Goal: Task Accomplishment & Management: Use online tool/utility

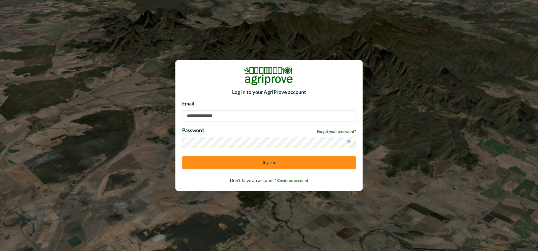
click at [223, 117] on input at bounding box center [269, 115] width 174 height 11
type input "**********"
click at [238, 165] on button "Sign in" at bounding box center [269, 162] width 174 height 13
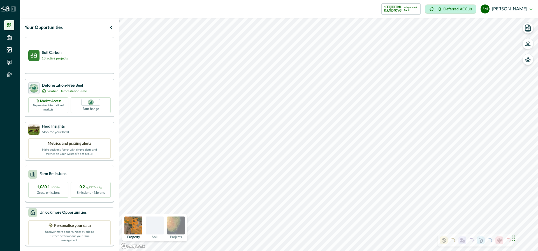
click at [85, 174] on div "Farm Emissions" at bounding box center [69, 174] width 82 height 9
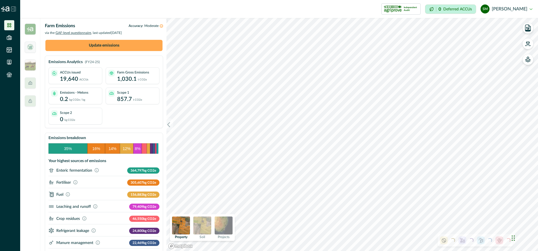
click at [110, 48] on button "Update emissions" at bounding box center [103, 45] width 117 height 11
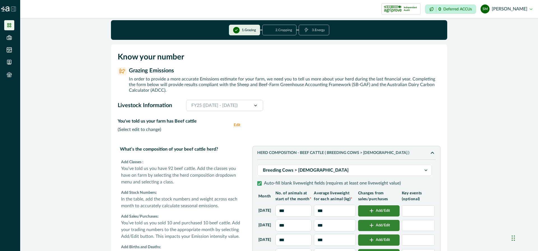
click at [311, 31] on button "3 . Energy" at bounding box center [314, 30] width 31 height 11
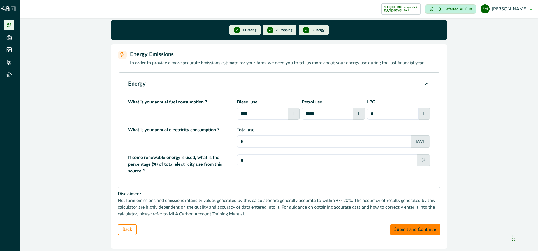
click at [253, 144] on input "*" at bounding box center [324, 141] width 175 height 12
click at [247, 160] on input "*" at bounding box center [327, 160] width 180 height 12
type input "*******"
type input "**"
click at [405, 226] on button "Submit and Continue" at bounding box center [415, 229] width 50 height 11
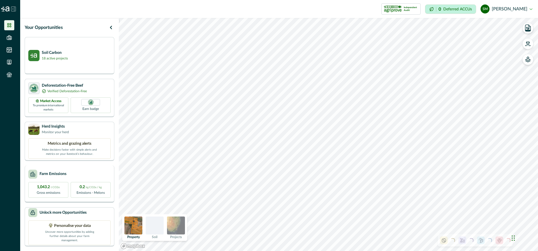
click at [96, 171] on div "Farm Emissions" at bounding box center [69, 174] width 82 height 9
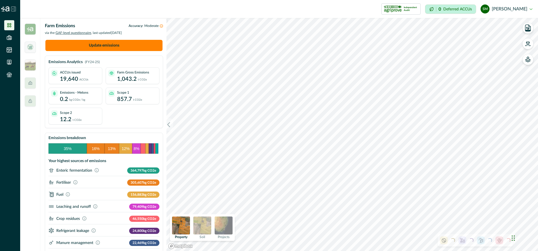
click at [97, 116] on div "Scope 2 12.2 t CO2e" at bounding box center [80, 116] width 40 height 13
click at [70, 120] on p "12.2" at bounding box center [65, 119] width 11 height 8
click at [91, 99] on div "Emissions - Melons 0.2 kg CO2e / kg" at bounding box center [80, 96] width 40 height 13
click at [69, 194] on icon at bounding box center [68, 194] width 4 height 4
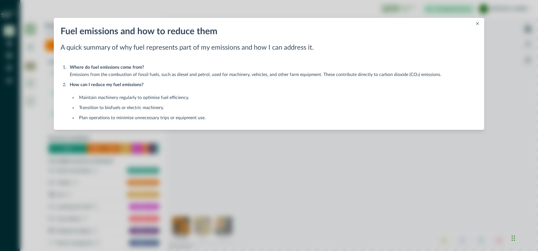
click at [477, 23] on icon "Close" at bounding box center [477, 23] width 3 height 3
